Goal: Information Seeking & Learning: Find specific page/section

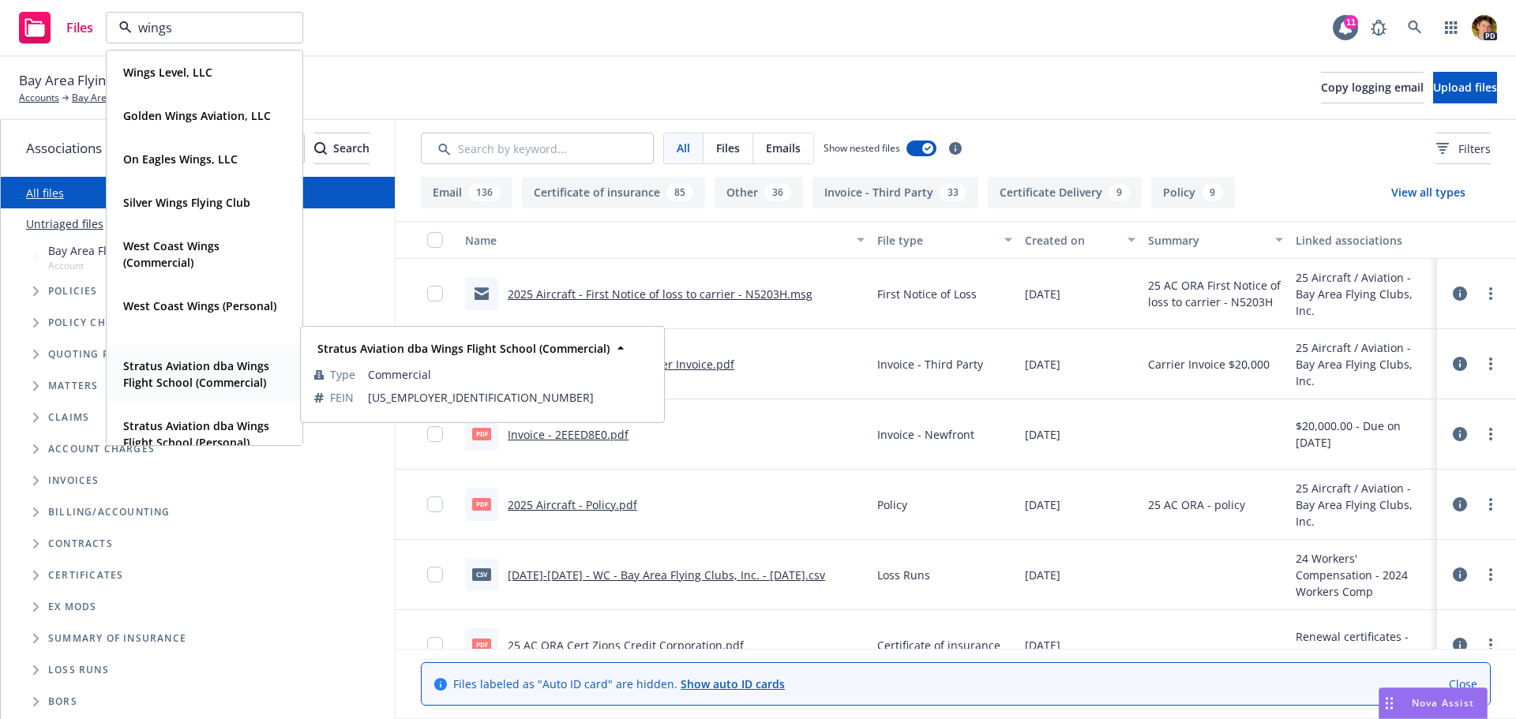
click at [176, 381] on strong "Stratus Aviation dba Wings Flight School (Commercial)" at bounding box center [196, 374] width 146 height 32
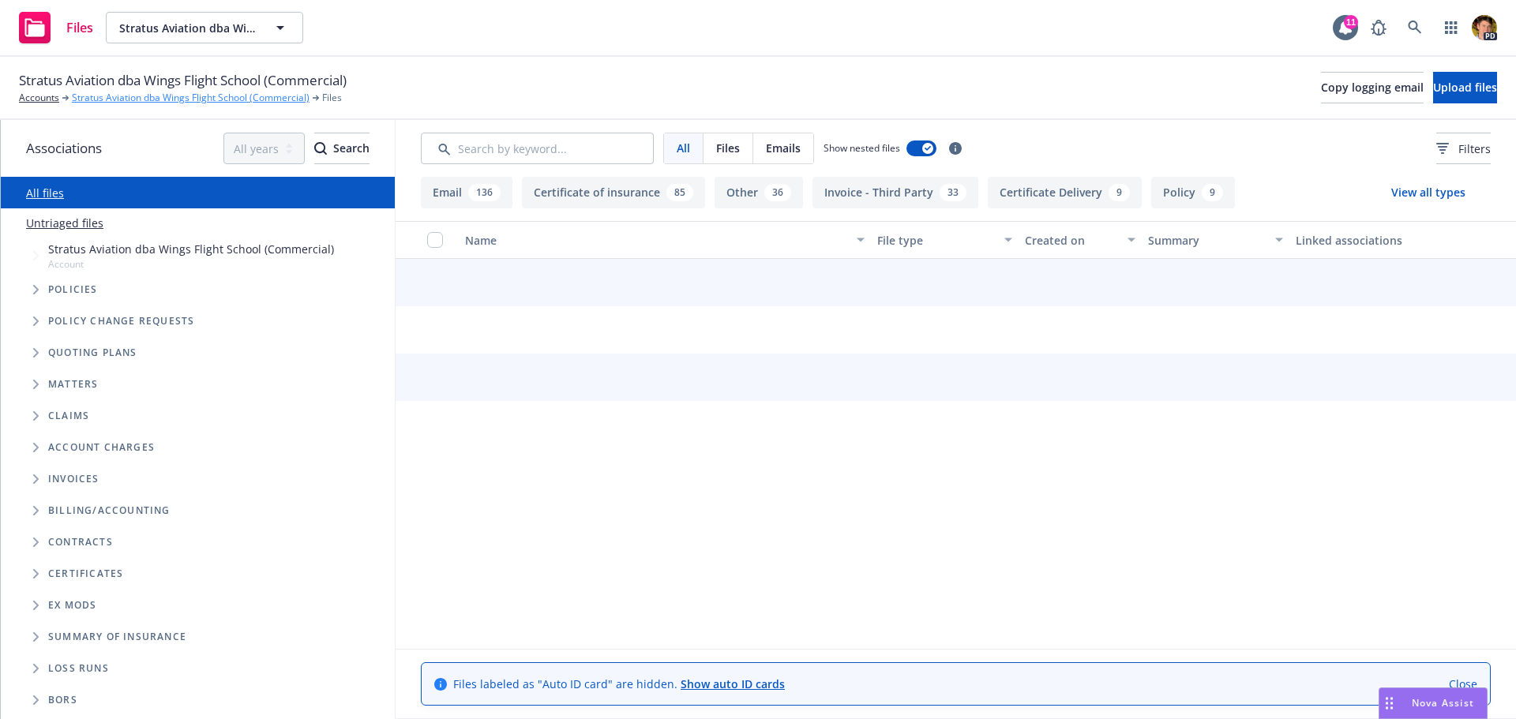
click at [123, 100] on link "Stratus Aviation dba Wings Flight School (Commercial)" at bounding box center [191, 98] width 238 height 14
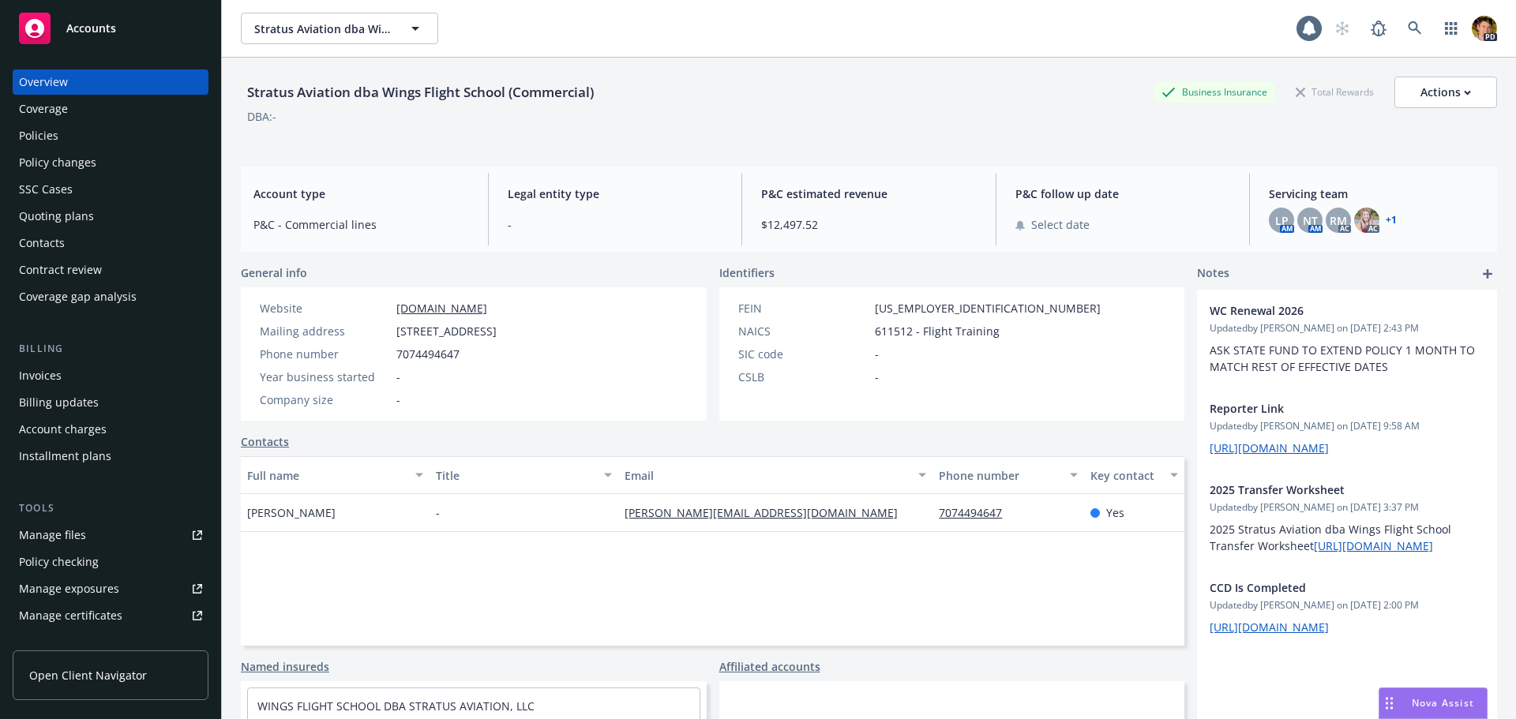
click at [58, 130] on div "Policies" at bounding box center [110, 135] width 183 height 25
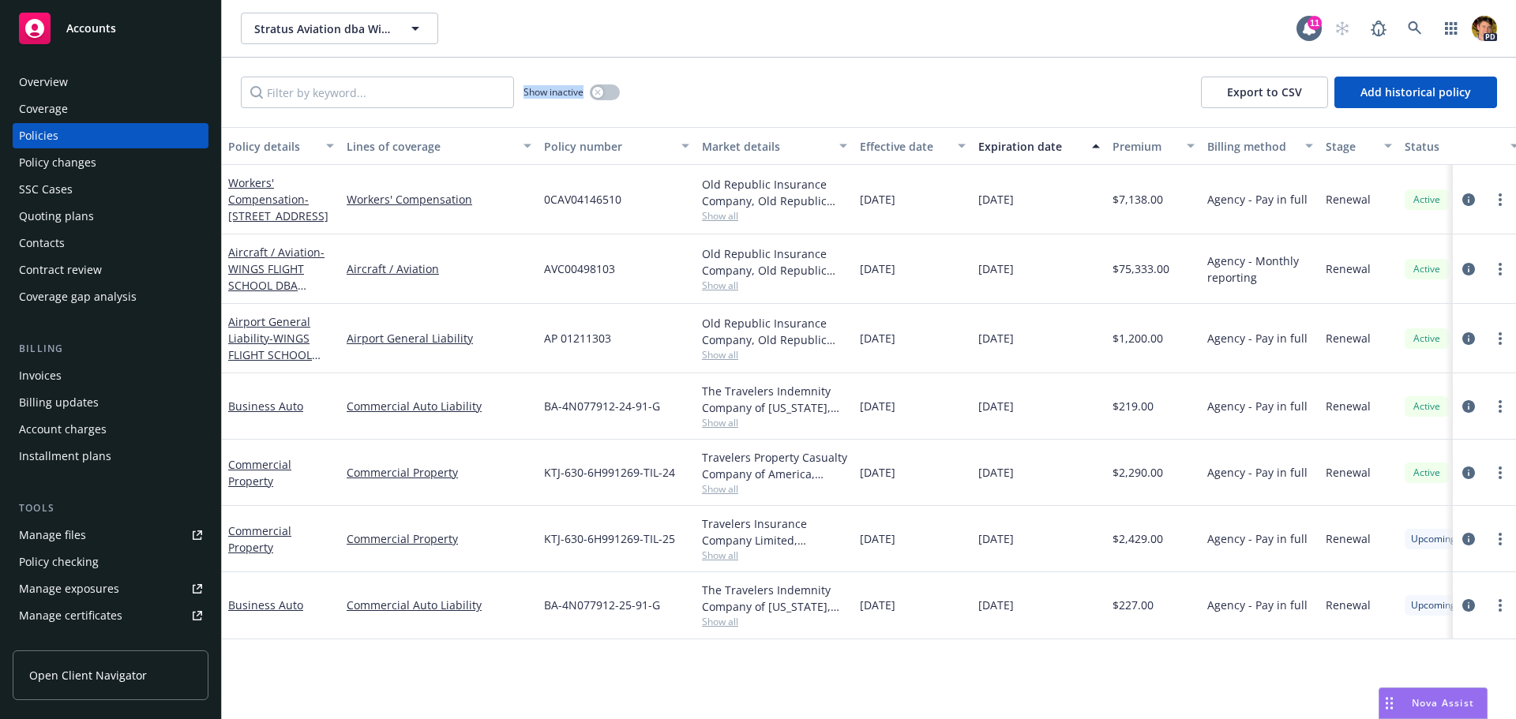
drag, startPoint x: 522, startPoint y: 94, endPoint x: 584, endPoint y: 103, distance: 62.3
click at [584, 103] on div "Show inactive" at bounding box center [430, 93] width 379 height 32
click at [287, 337] on span "- WINGS FLIGHT SCHOOL DBA STRATUS AVIATION, LLC" at bounding box center [274, 363] width 92 height 65
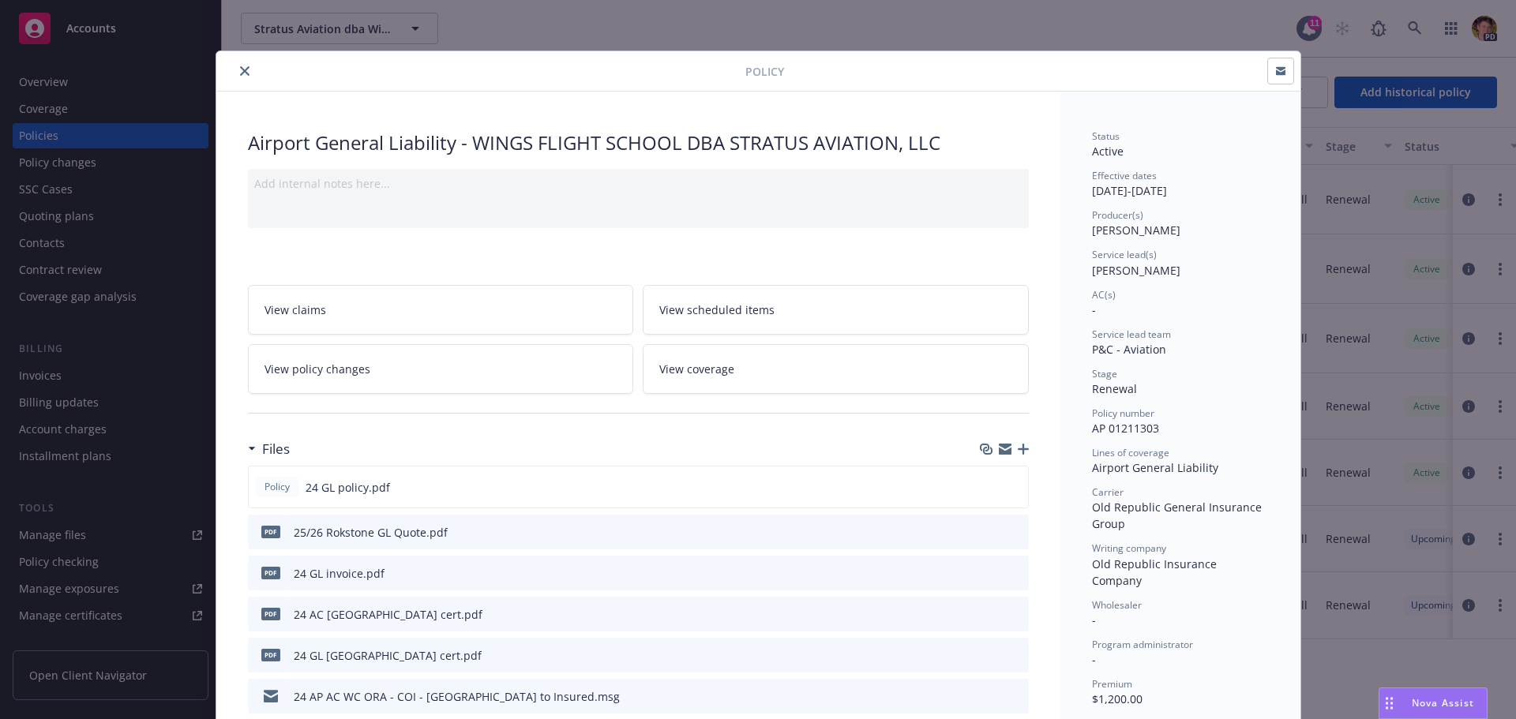
scroll to position [79, 0]
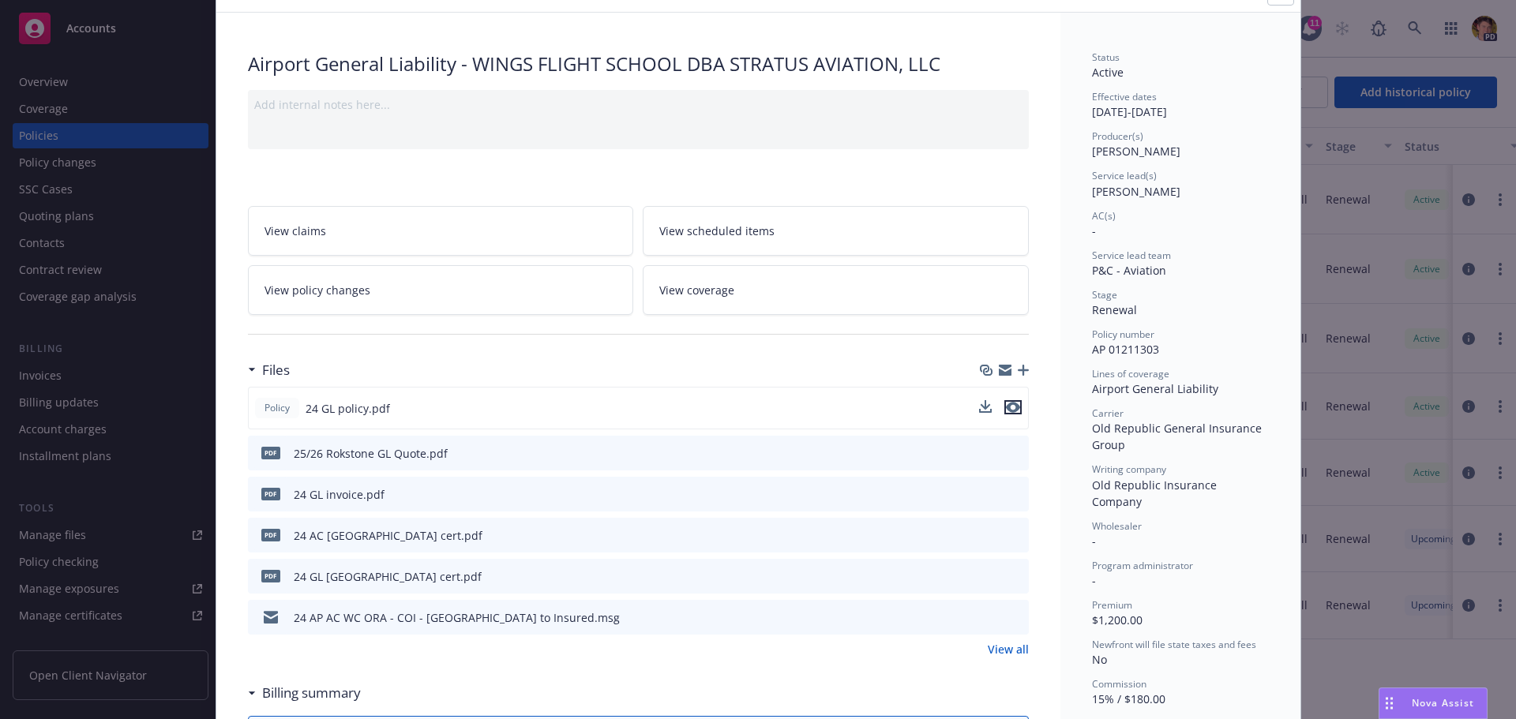
click at [1008, 406] on icon "preview file" at bounding box center [1013, 407] width 14 height 11
click at [1006, 409] on icon "preview file" at bounding box center [1013, 407] width 14 height 11
click at [1008, 541] on button at bounding box center [1015, 535] width 14 height 17
click at [1008, 532] on icon "preview file" at bounding box center [1014, 534] width 14 height 11
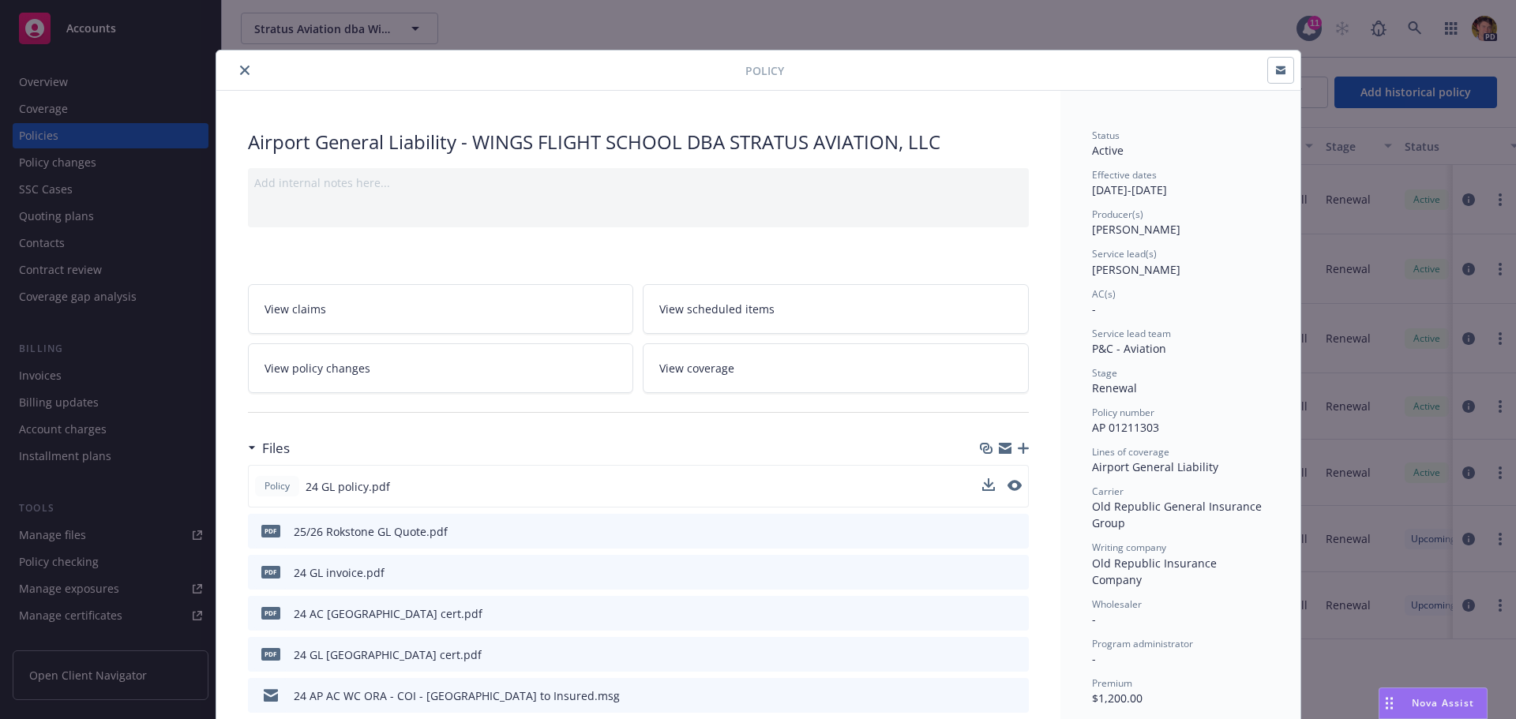
scroll to position [0, 0]
click at [240, 67] on icon "close" at bounding box center [244, 70] width 9 height 9
